Goal: Task Accomplishment & Management: Use online tool/utility

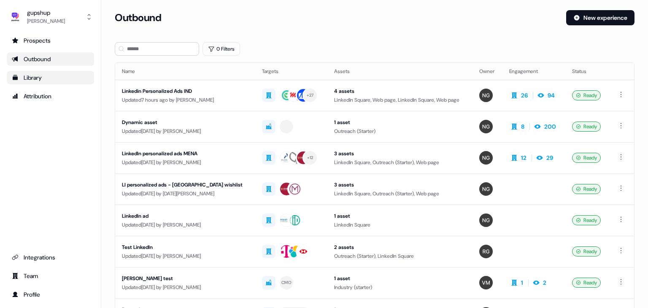
click at [51, 77] on div "Library" at bounding box center [50, 77] width 77 height 8
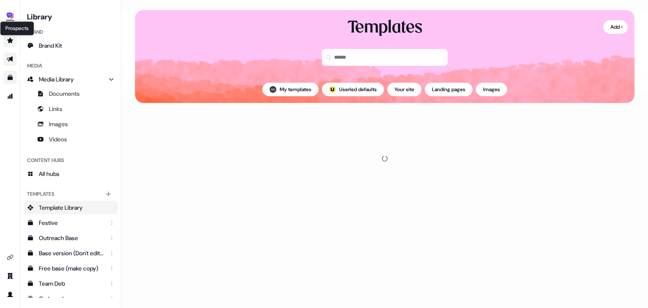
click at [10, 40] on icon "Go to prospects" at bounding box center [10, 40] width 6 height 5
click at [11, 58] on icon "Go to outbound experience" at bounding box center [10, 59] width 6 height 5
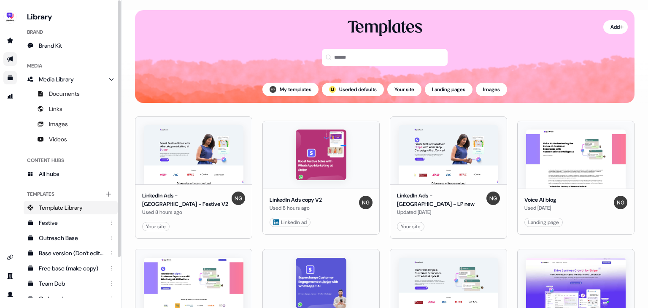
click at [7, 58] on icon "Go to outbound experience" at bounding box center [10, 59] width 7 height 7
click at [12, 64] on link "Go to outbound experience" at bounding box center [9, 58] width 13 height 13
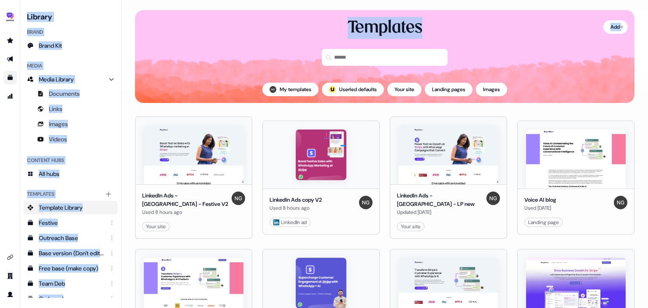
drag, startPoint x: 12, startPoint y: 64, endPoint x: 162, endPoint y: -10, distance: 167.1
click at [162, 0] on html "For the best experience switch devices to a bigger screen. Go to [DOMAIN_NAME] …" at bounding box center [324, 154] width 648 height 308
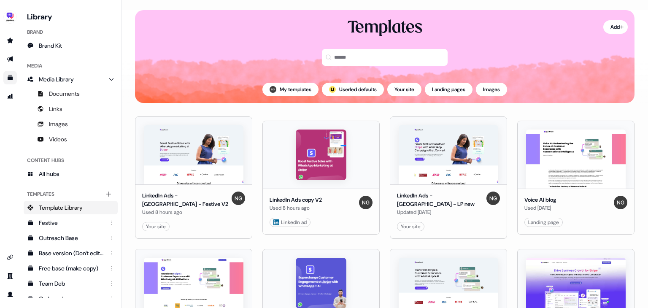
click at [229, 34] on div "Templates" at bounding box center [384, 46] width 499 height 59
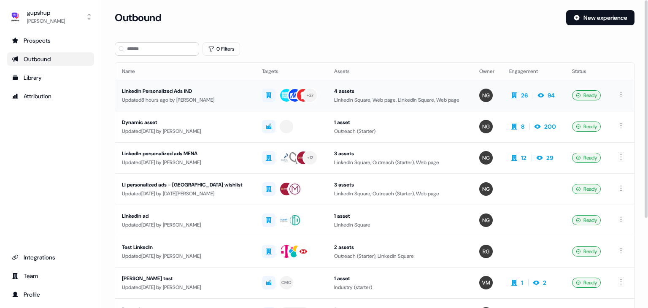
click at [197, 96] on div "Updated 8 hours ago by Nikunj Gupta" at bounding box center [185, 100] width 127 height 8
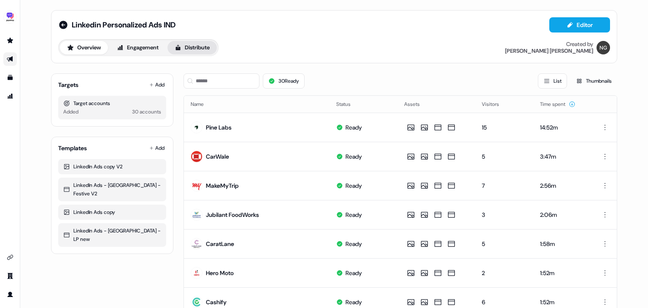
click at [181, 47] on icon at bounding box center [178, 47] width 7 height 7
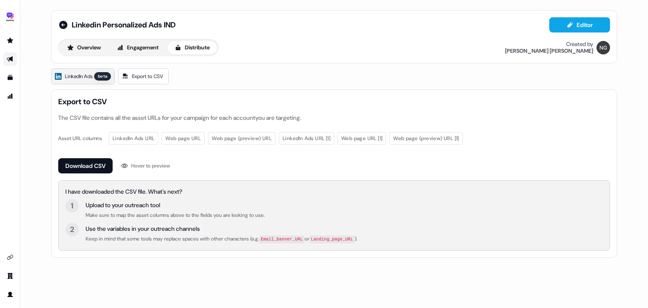
click at [90, 72] on span "LinkedIn Ads" at bounding box center [78, 76] width 27 height 8
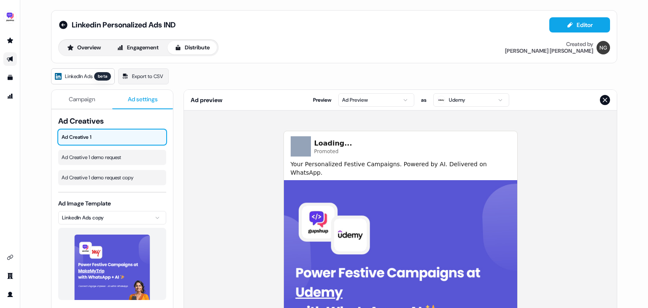
click at [148, 99] on span "Ad settings" at bounding box center [143, 99] width 30 height 8
click at [90, 102] on span "Campaign" at bounding box center [82, 99] width 27 height 8
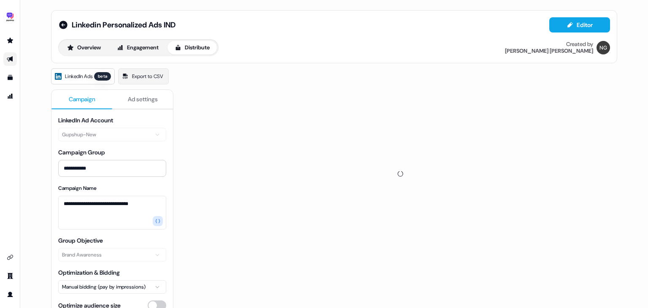
click at [89, 78] on span "LinkedIn Ads" at bounding box center [78, 76] width 27 height 8
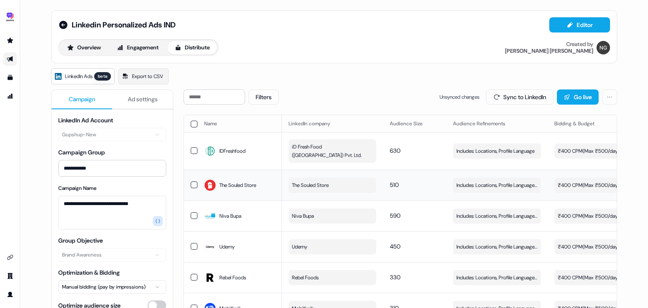
scroll to position [0, 238]
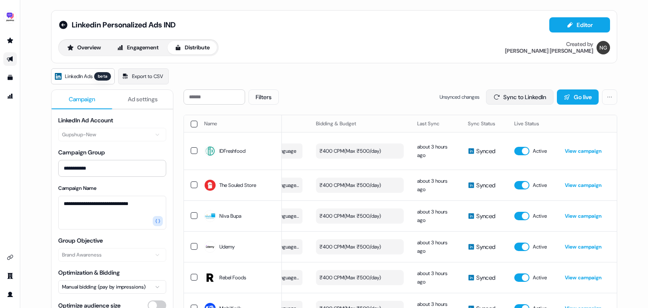
click at [508, 100] on button "Sync to LinkedIn" at bounding box center [519, 96] width 67 height 15
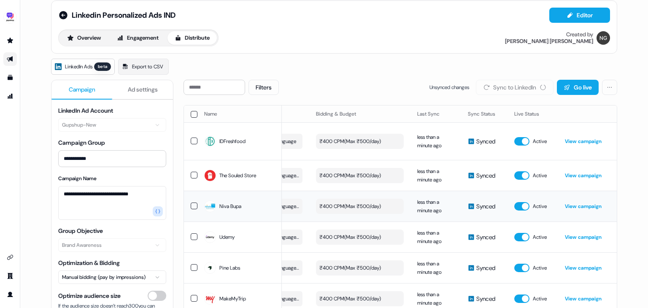
scroll to position [0, 0]
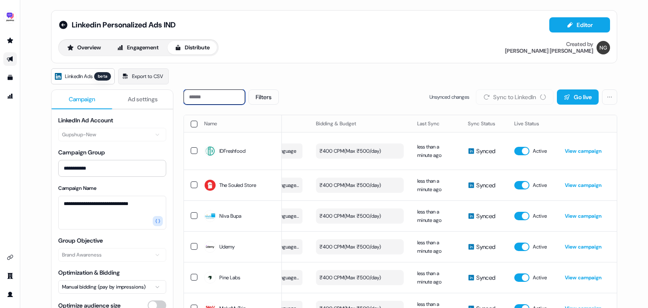
click at [217, 98] on input at bounding box center [214, 96] width 62 height 15
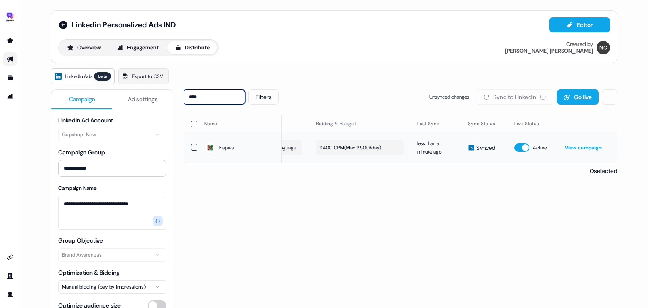
type input "****"
